Goal: Task Accomplishment & Management: Manage account settings

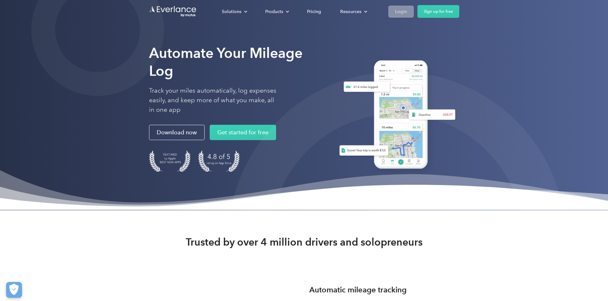
click at [407, 11] on div "Login" at bounding box center [401, 11] width 12 height 8
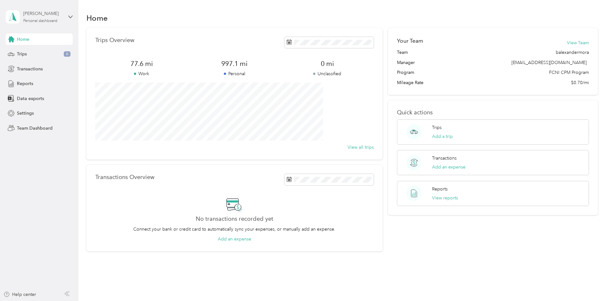
click at [53, 17] on div "[PERSON_NAME]" at bounding box center [43, 13] width 40 height 7
click at [58, 51] on div "Team dashboard" at bounding box center [72, 52] width 125 height 11
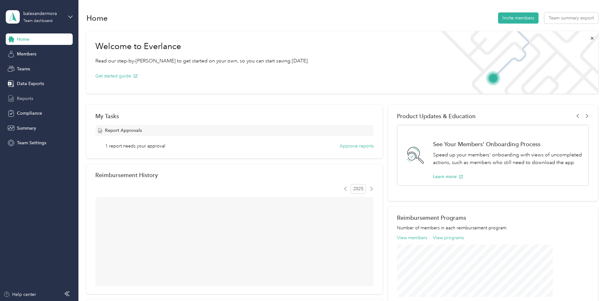
click at [32, 95] on div "Reports" at bounding box center [39, 98] width 67 height 11
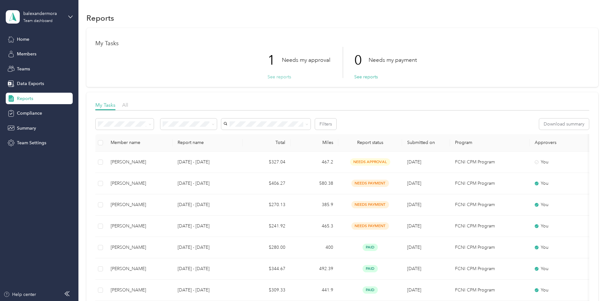
click at [280, 76] on button "See reports" at bounding box center [280, 77] width 24 height 7
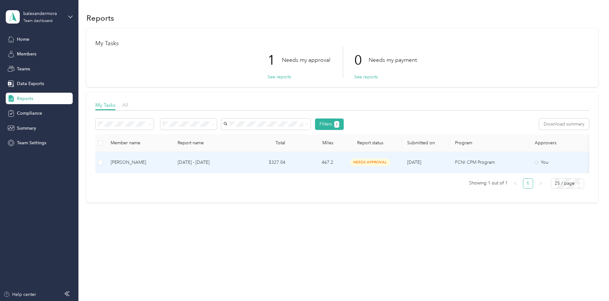
click at [391, 162] on span "needs approval" at bounding box center [370, 162] width 40 height 7
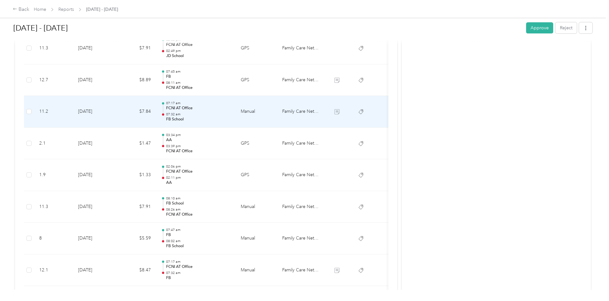
scroll to position [925, 0]
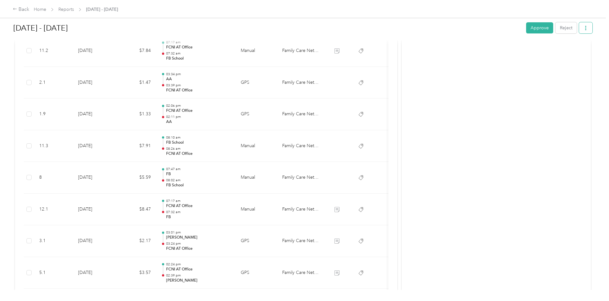
click at [579, 29] on button "button" at bounding box center [585, 27] width 13 height 11
click at [580, 29] on div "Back Home Reports [DATE] - [DATE] [DATE] - [DATE] Approve Reject Needs Approval…" at bounding box center [303, 150] width 606 height 301
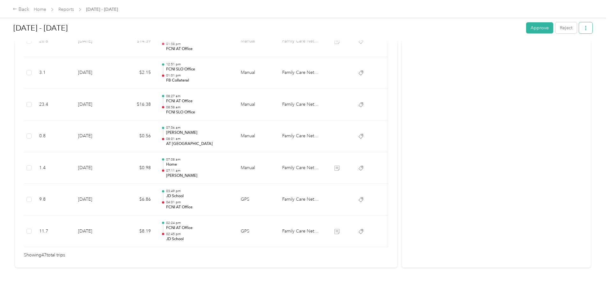
click at [579, 31] on button "button" at bounding box center [585, 27] width 13 height 11
click at [519, 50] on span "Download" at bounding box center [515, 51] width 21 height 7
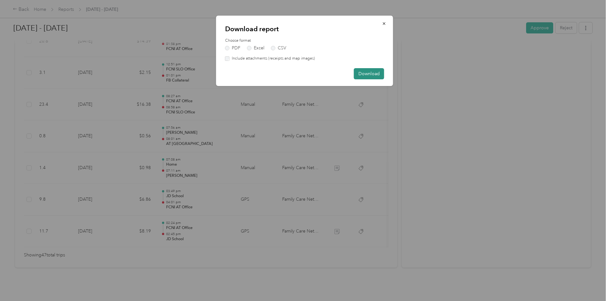
click at [371, 73] on button "Download" at bounding box center [369, 73] width 30 height 11
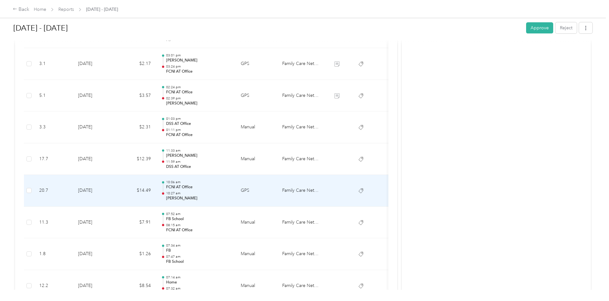
scroll to position [1197, 0]
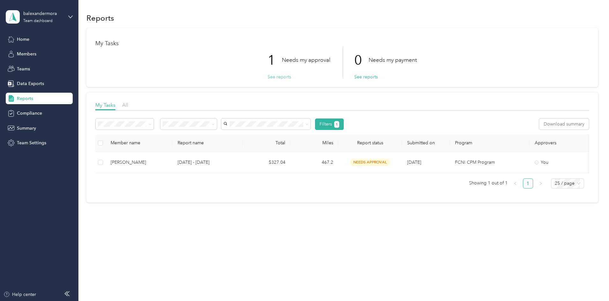
click at [284, 78] on button "See reports" at bounding box center [280, 77] width 24 height 7
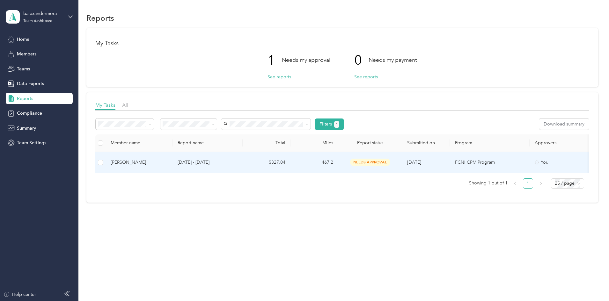
click at [391, 161] on span "needs approval" at bounding box center [370, 162] width 40 height 7
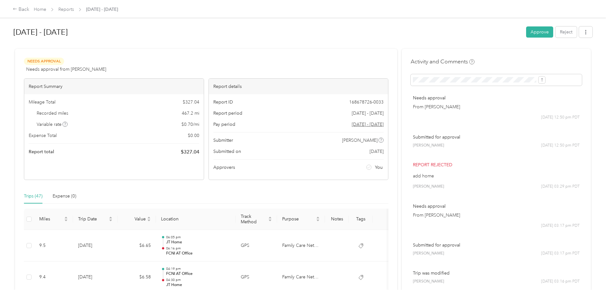
scroll to position [32, 0]
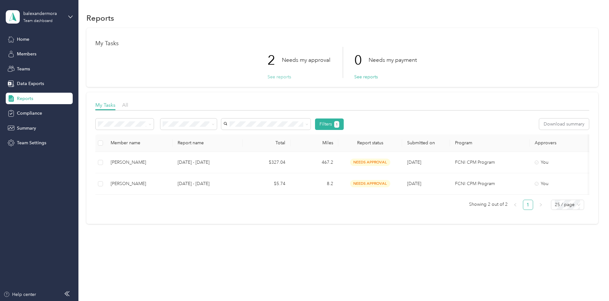
click at [284, 78] on button "See reports" at bounding box center [280, 77] width 24 height 7
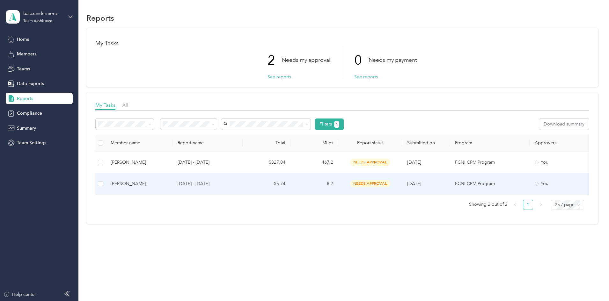
click at [391, 183] on span "needs approval" at bounding box center [370, 183] width 40 height 7
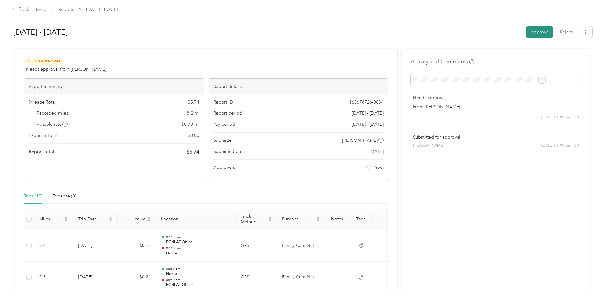
click at [526, 29] on button "Approve" at bounding box center [539, 31] width 27 height 11
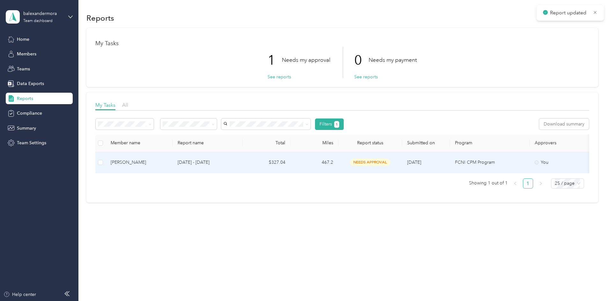
click at [391, 164] on span "needs approval" at bounding box center [370, 162] width 40 height 7
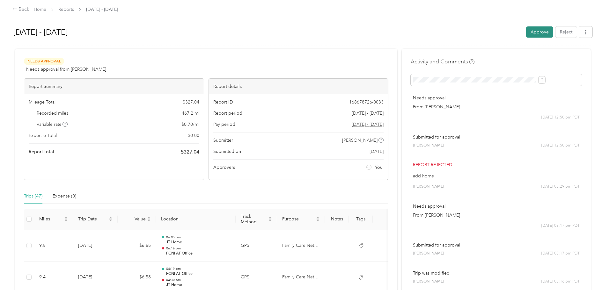
click at [526, 32] on button "Approve" at bounding box center [539, 31] width 27 height 11
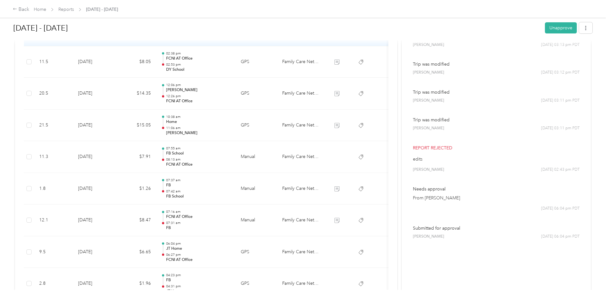
scroll to position [479, 0]
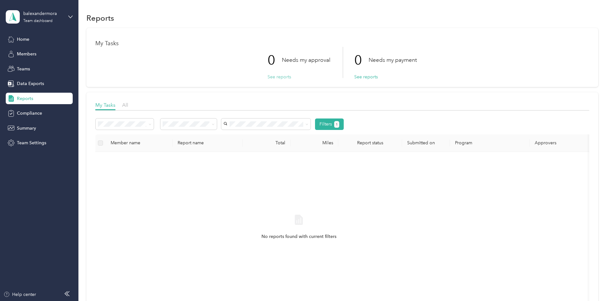
click at [278, 76] on button "See reports" at bounding box center [280, 77] width 24 height 7
click at [376, 78] on button "See reports" at bounding box center [366, 77] width 24 height 7
click at [230, 138] on li "All" at bounding box center [231, 133] width 56 height 11
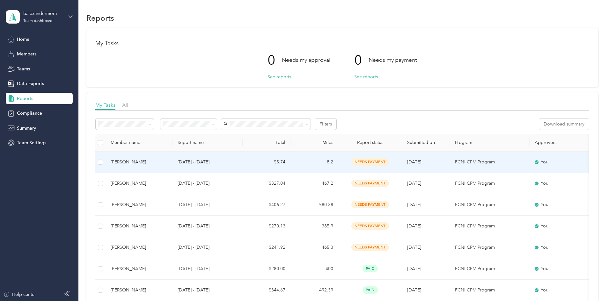
click at [238, 161] on p "[DATE] - [DATE]" at bounding box center [208, 162] width 60 height 7
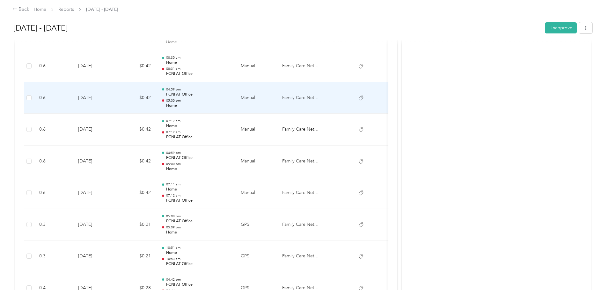
scroll to position [436, 0]
